Goal: Information Seeking & Learning: Learn about a topic

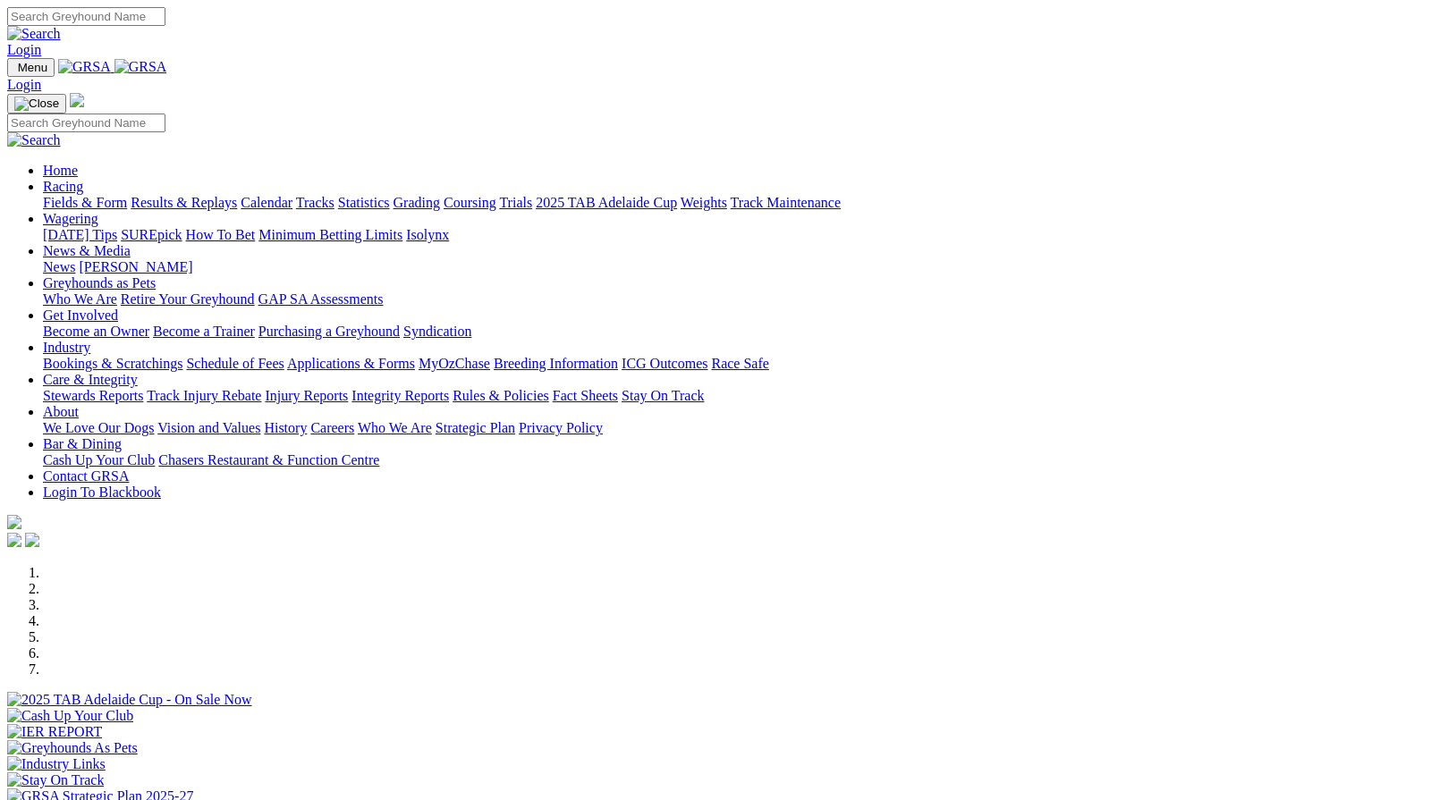
click at [219, 195] on link "Results & Replays" at bounding box center [184, 202] width 106 height 15
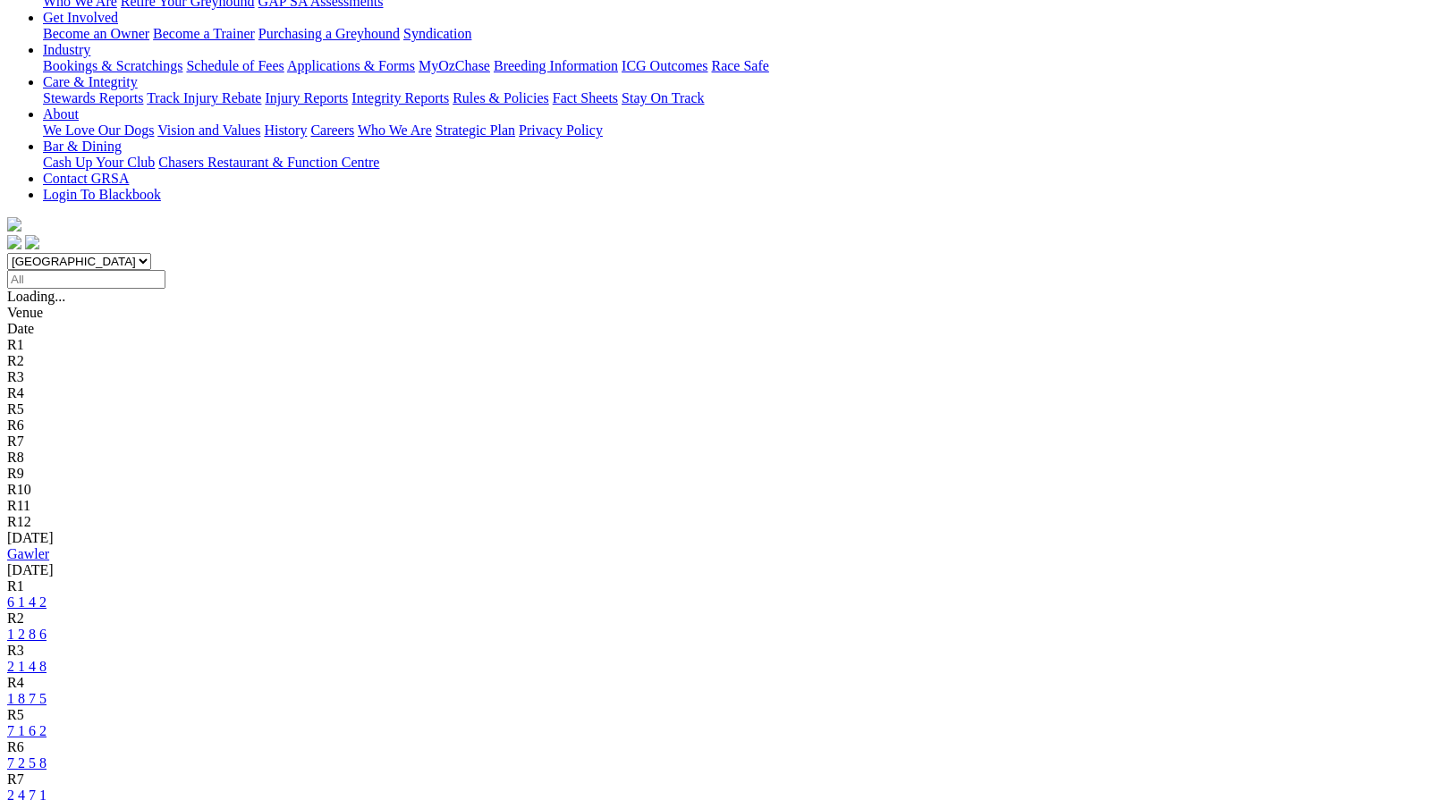
scroll to position [331, 0]
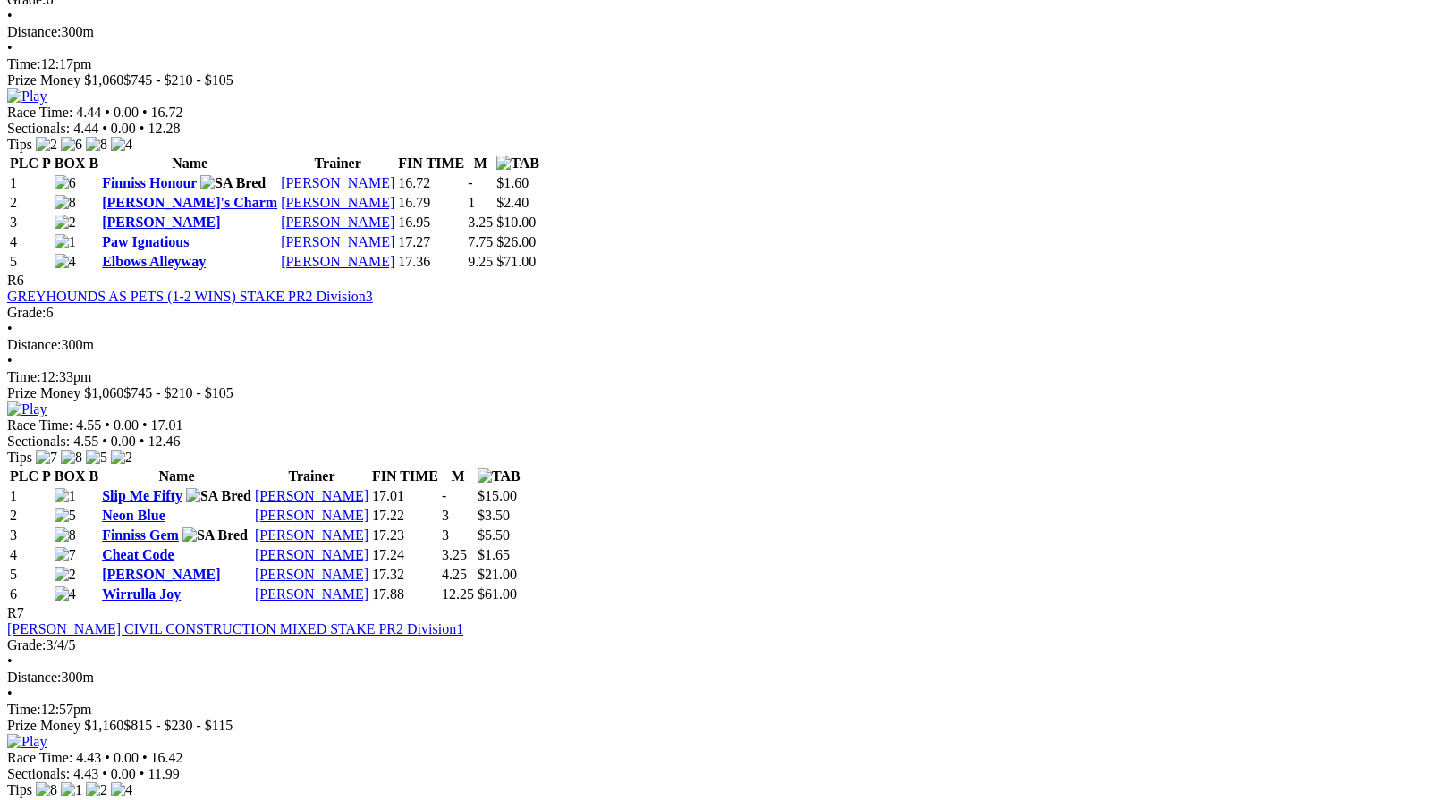
scroll to position [2245, 0]
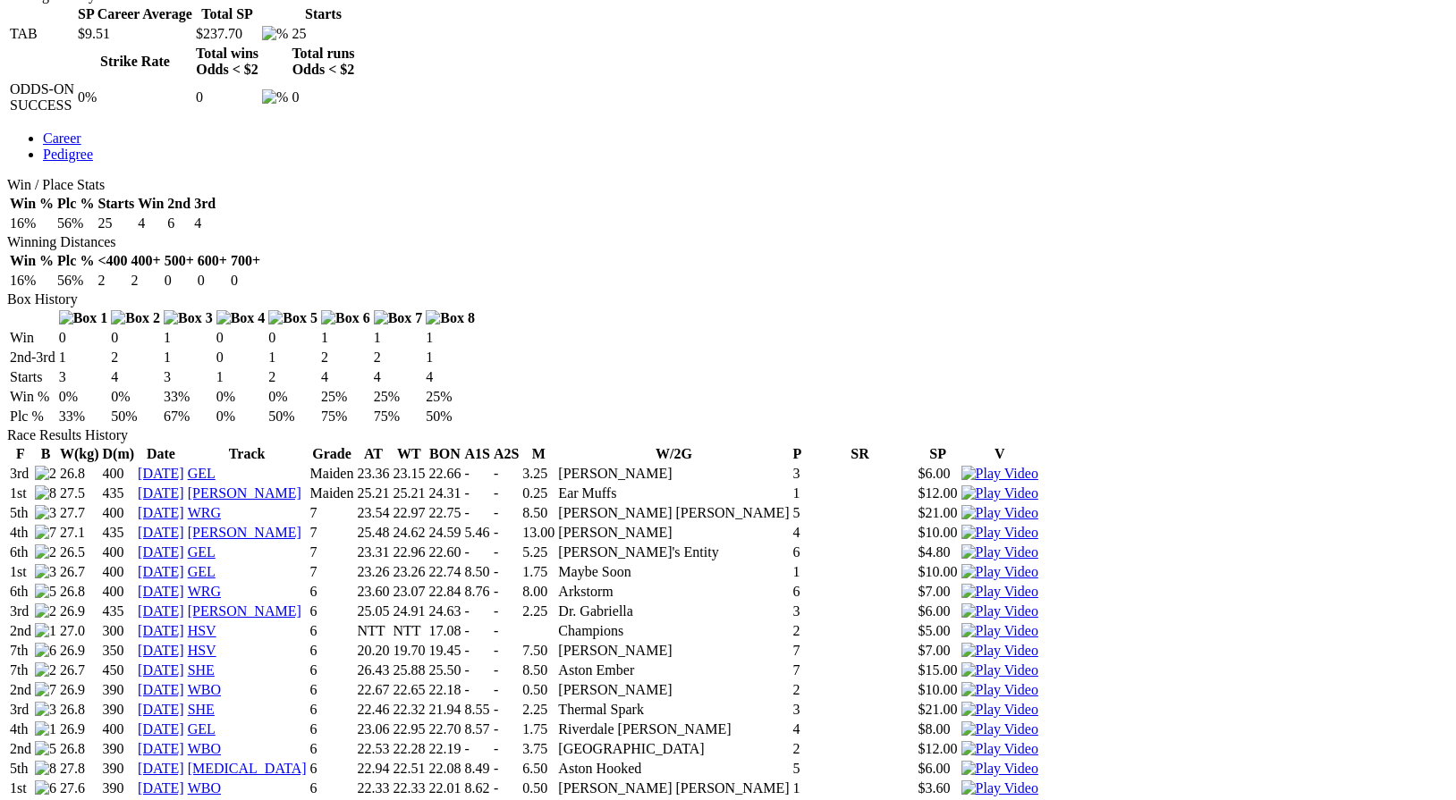
scroll to position [880, 0]
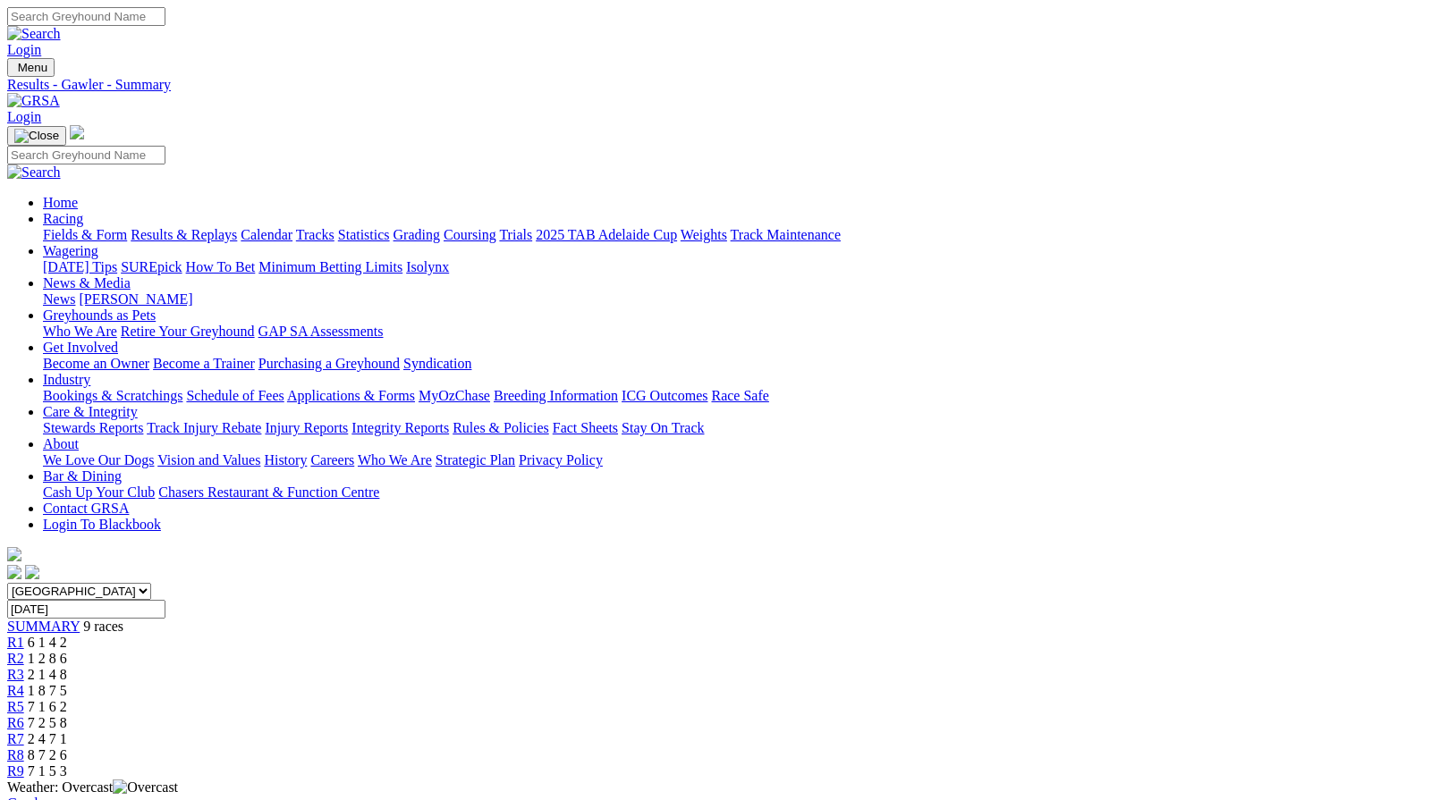
click at [131, 275] on link "News & Media" at bounding box center [87, 282] width 88 height 15
click at [75, 291] on link "News" at bounding box center [59, 298] width 32 height 15
